Goal: Use online tool/utility: Use online tool/utility

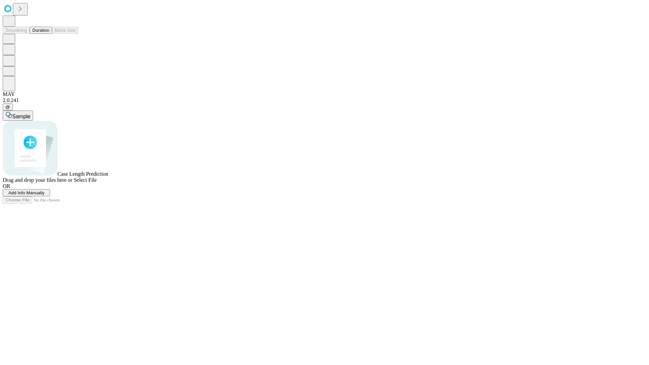
click at [49, 34] on button "Duration" at bounding box center [41, 30] width 22 height 7
click at [45, 195] on span "Add Info Manually" at bounding box center [26, 192] width 36 height 5
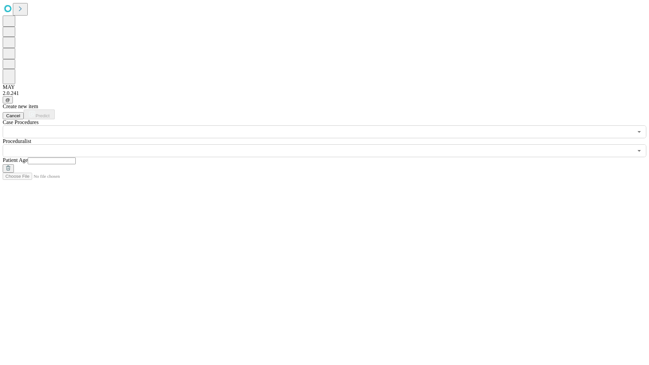
click at [76, 157] on input "text" at bounding box center [52, 160] width 48 height 7
type input "**"
click at [329, 144] on input "text" at bounding box center [318, 150] width 630 height 13
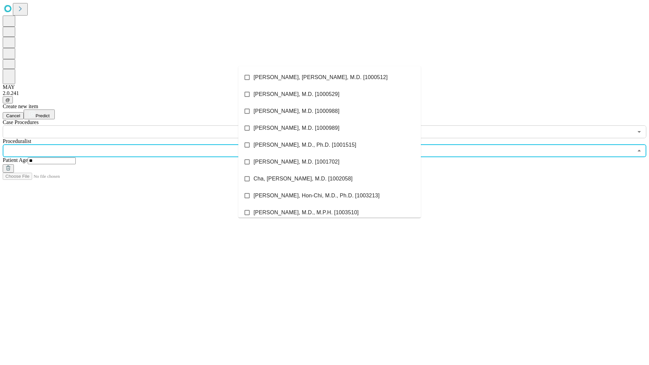
click at [330, 77] on li "[PERSON_NAME], [PERSON_NAME], M.D. [1000512]" at bounding box center [329, 77] width 182 height 17
click at [142, 125] on input "text" at bounding box center [318, 131] width 630 height 13
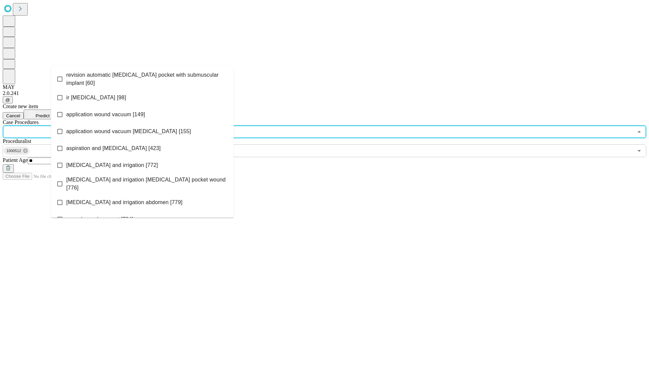
click at [142, 77] on span "revision automatic [MEDICAL_DATA] pocket with submuscular implant [60]" at bounding box center [147, 79] width 162 height 16
click at [49, 113] on span "Predict" at bounding box center [42, 115] width 14 height 5
